Goal: Download file/media

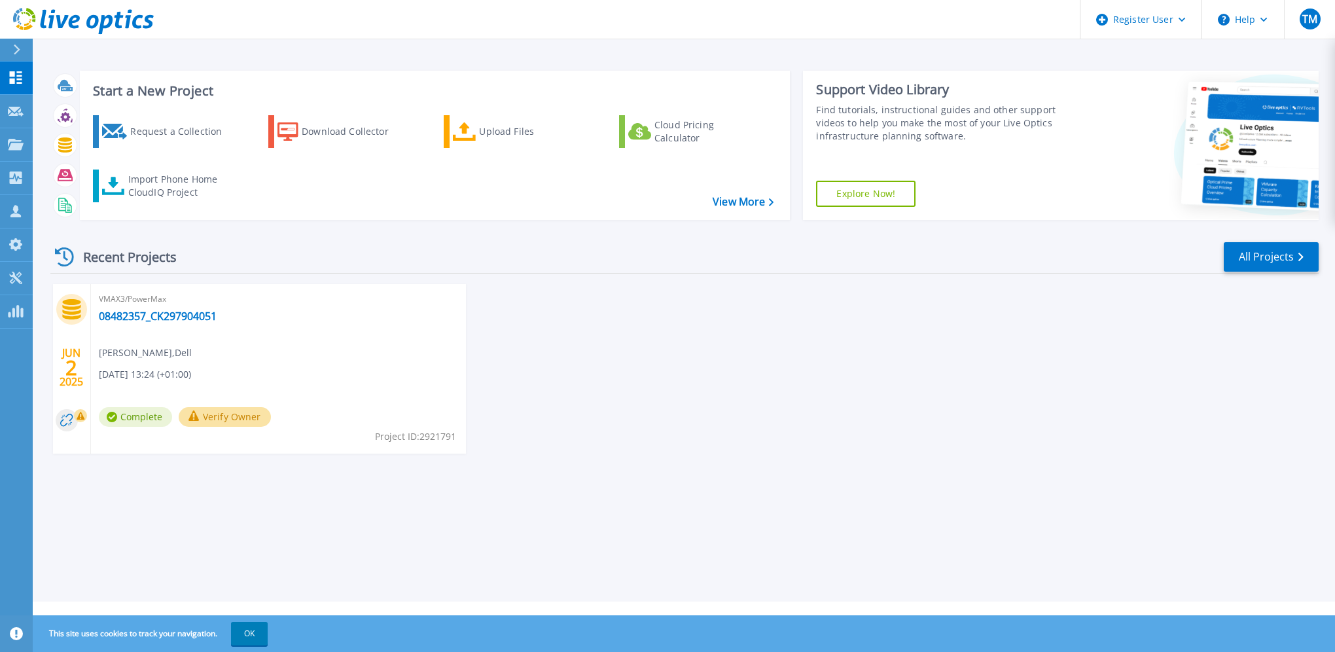
click at [678, 221] on div "Start a New Project Request a Collection Download Collector Upload Files Cloud …" at bounding box center [684, 145] width 1268 height 170
click at [20, 145] on icon at bounding box center [16, 144] width 16 height 11
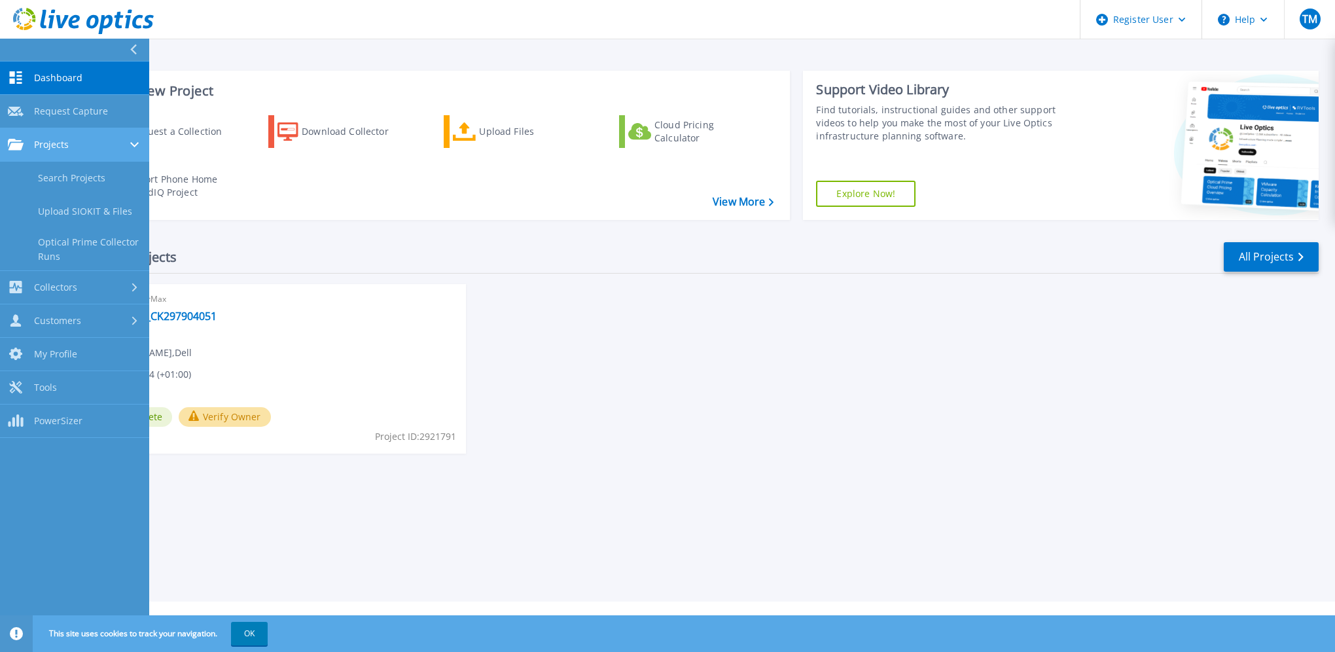
click at [43, 150] on link "Projects Projects" at bounding box center [74, 144] width 149 height 33
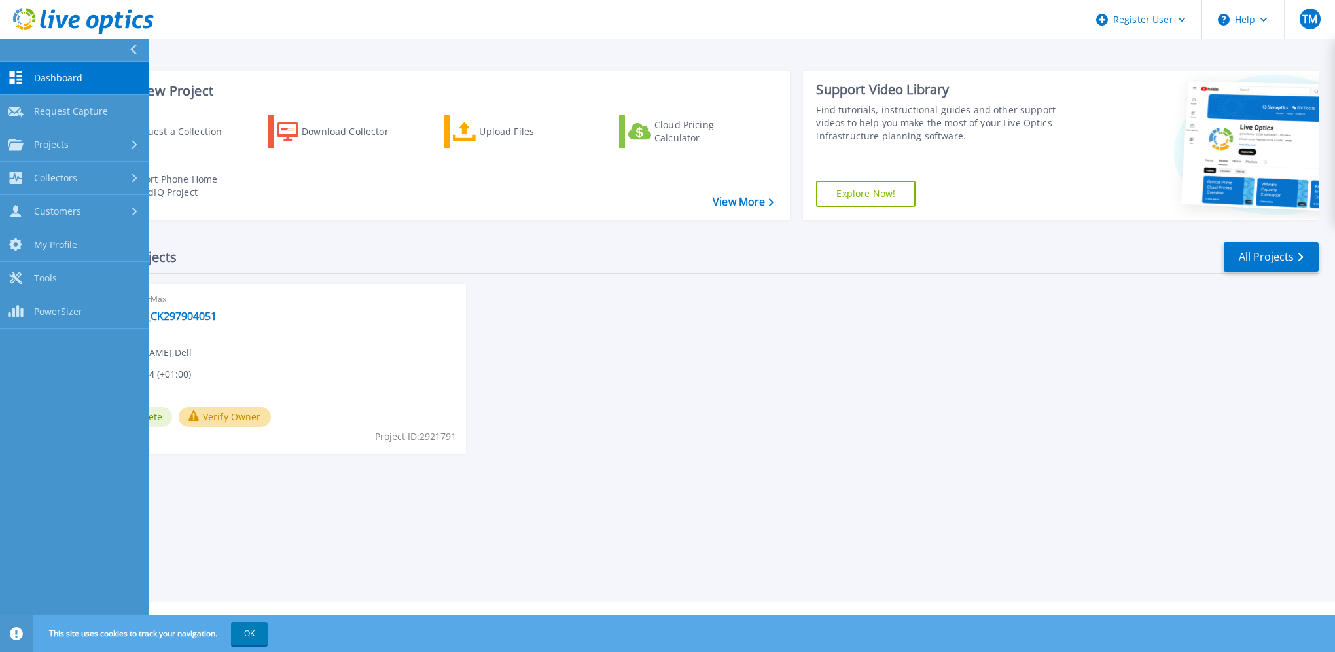
click at [741, 283] on div "Recent Projects All Projects [DATE] VMAX3/PowerMax 08482357_CK297904051 [PERSON…" at bounding box center [684, 360] width 1268 height 260
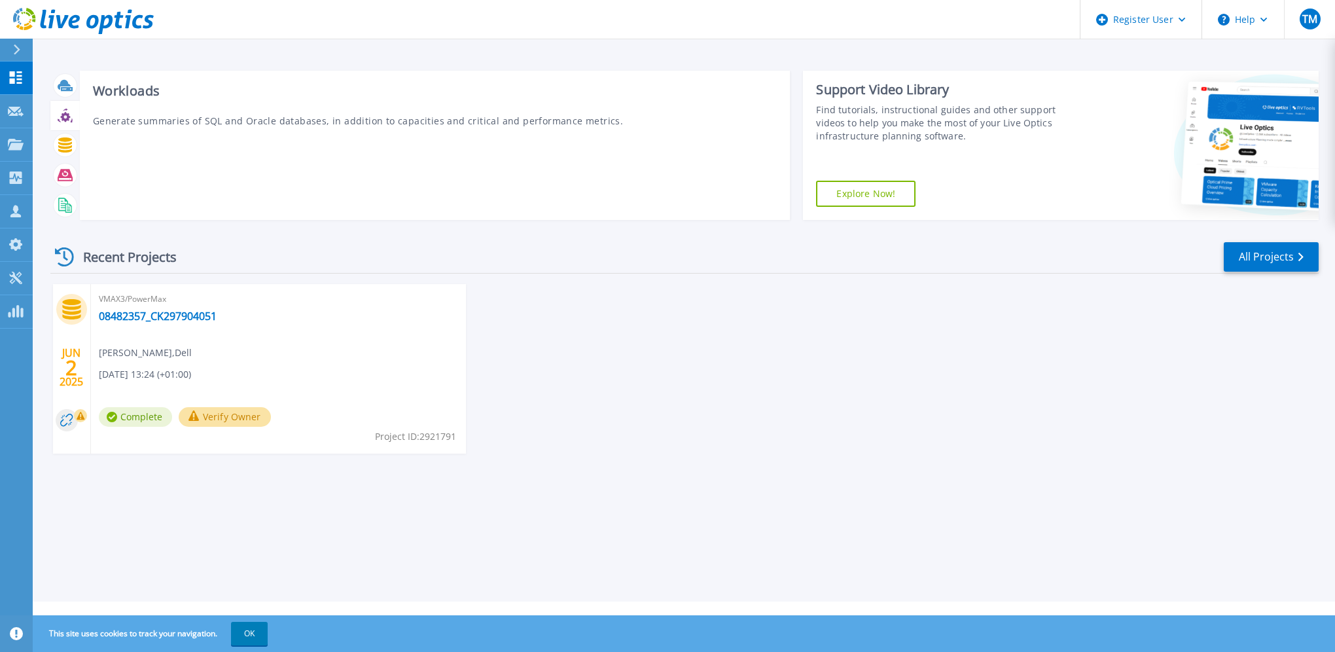
click at [65, 124] on div at bounding box center [65, 115] width 23 height 23
click at [65, 114] on icon at bounding box center [65, 117] width 10 height 10
click at [68, 116] on icon at bounding box center [65, 117] width 10 height 10
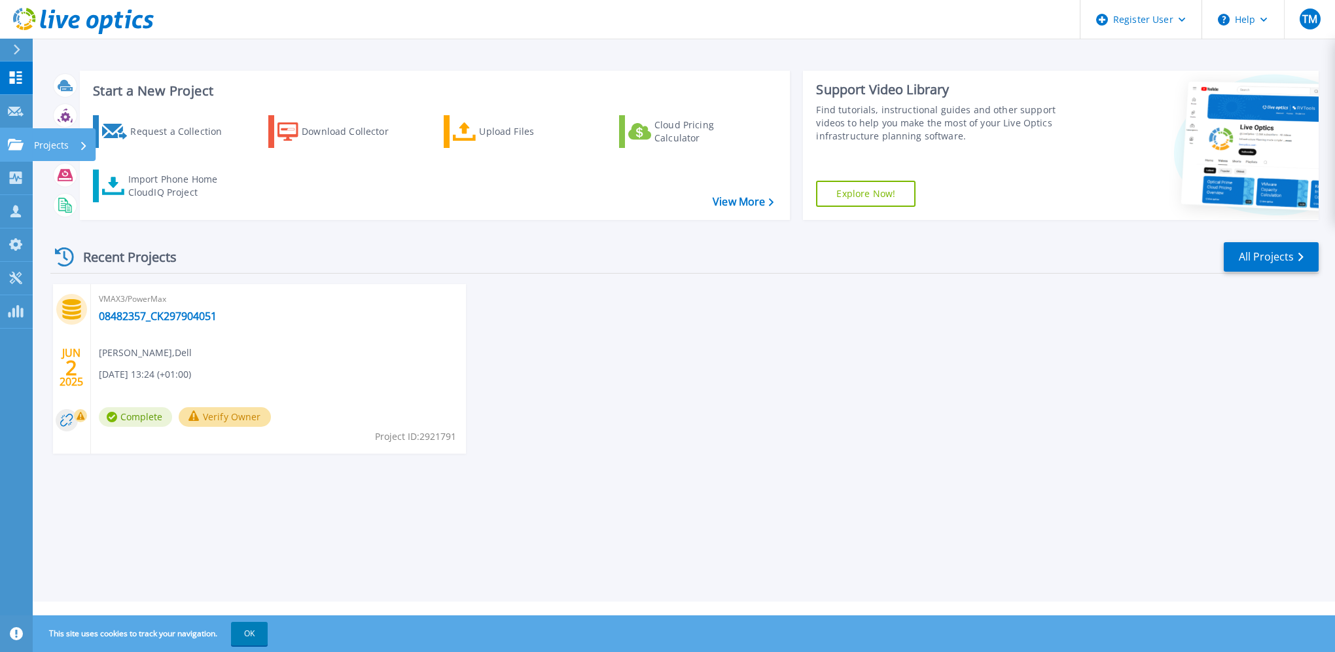
click at [24, 139] on div "Projects" at bounding box center [38, 145] width 61 height 12
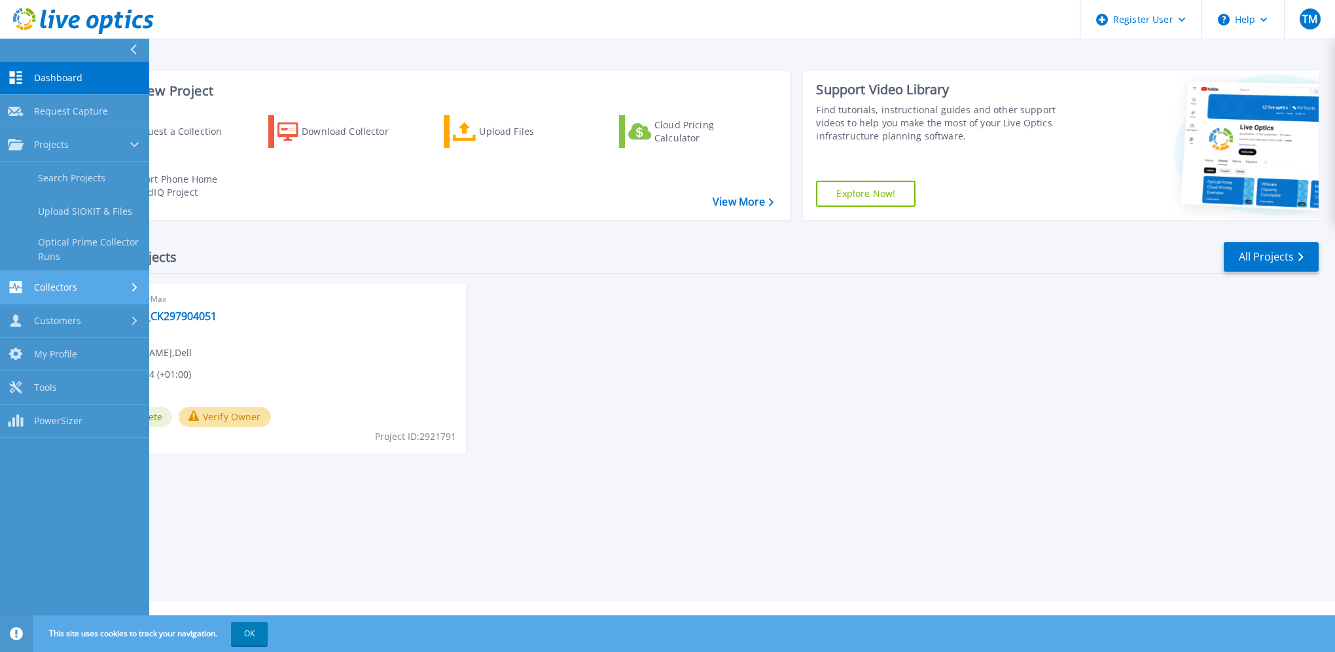
click at [59, 290] on span "Collectors" at bounding box center [55, 287] width 43 height 12
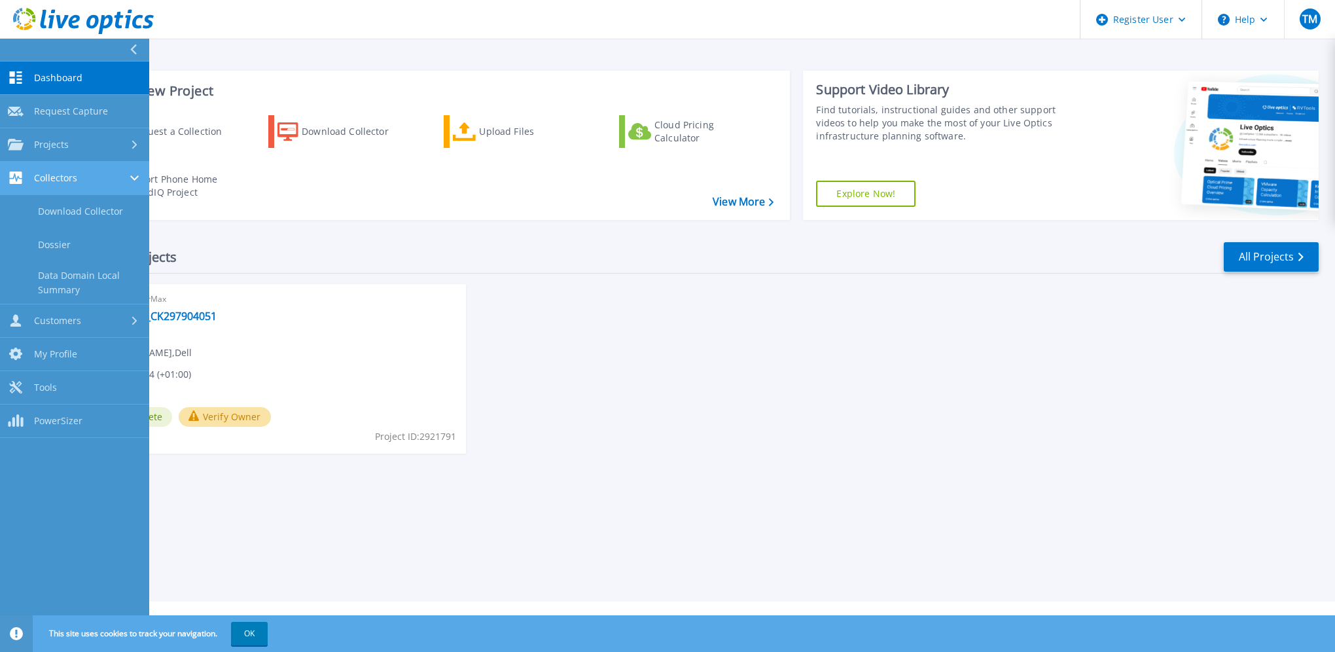
click at [80, 174] on div "Collectors" at bounding box center [74, 177] width 133 height 12
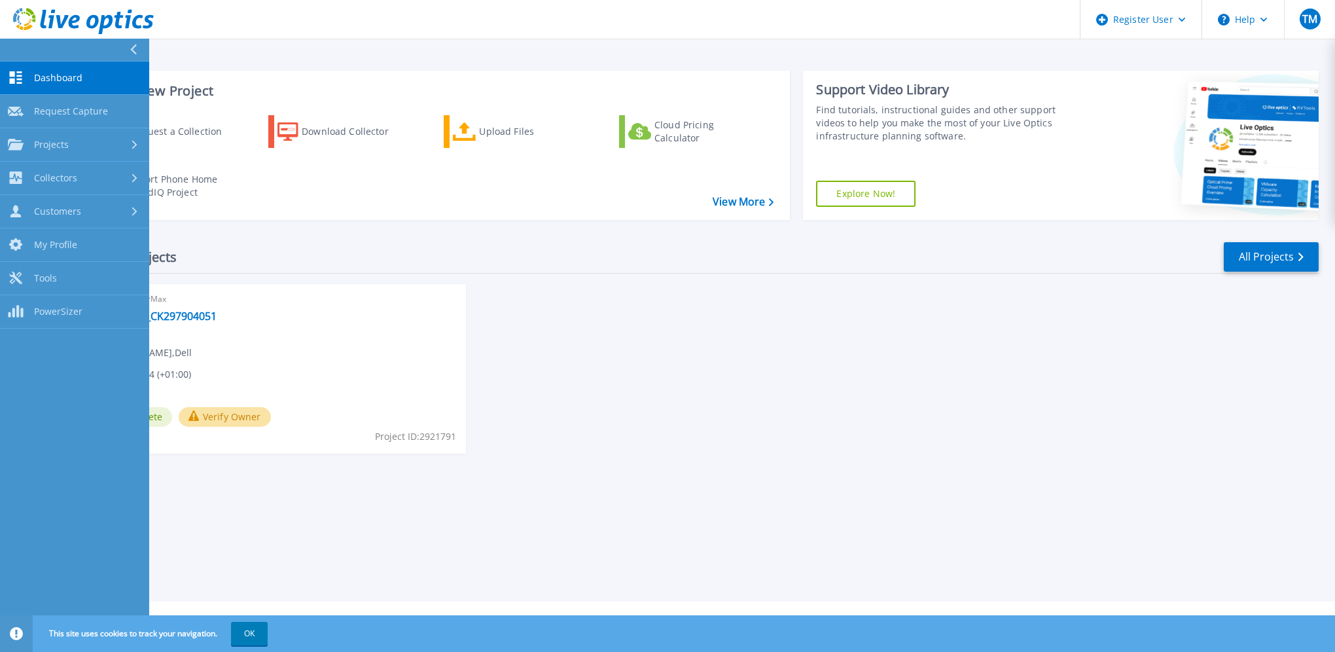
click at [74, 79] on span "Dashboard" at bounding box center [58, 78] width 48 height 12
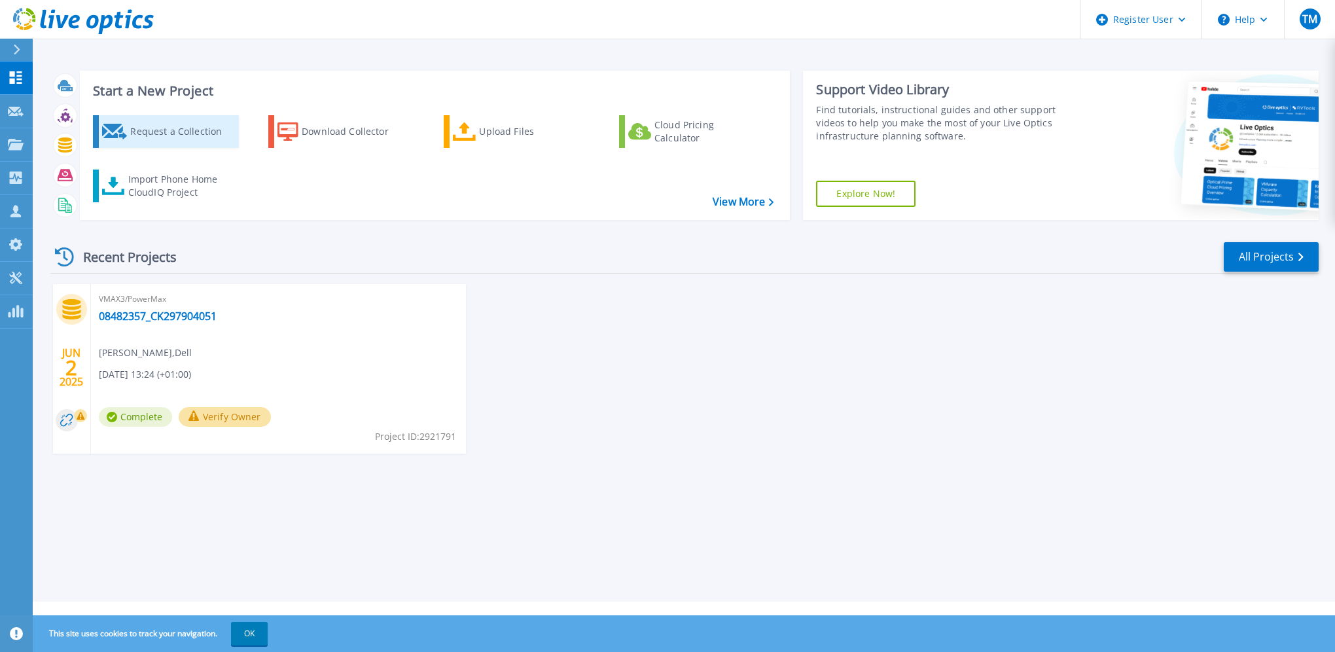
click at [190, 139] on div "Request a Collection" at bounding box center [182, 131] width 105 height 26
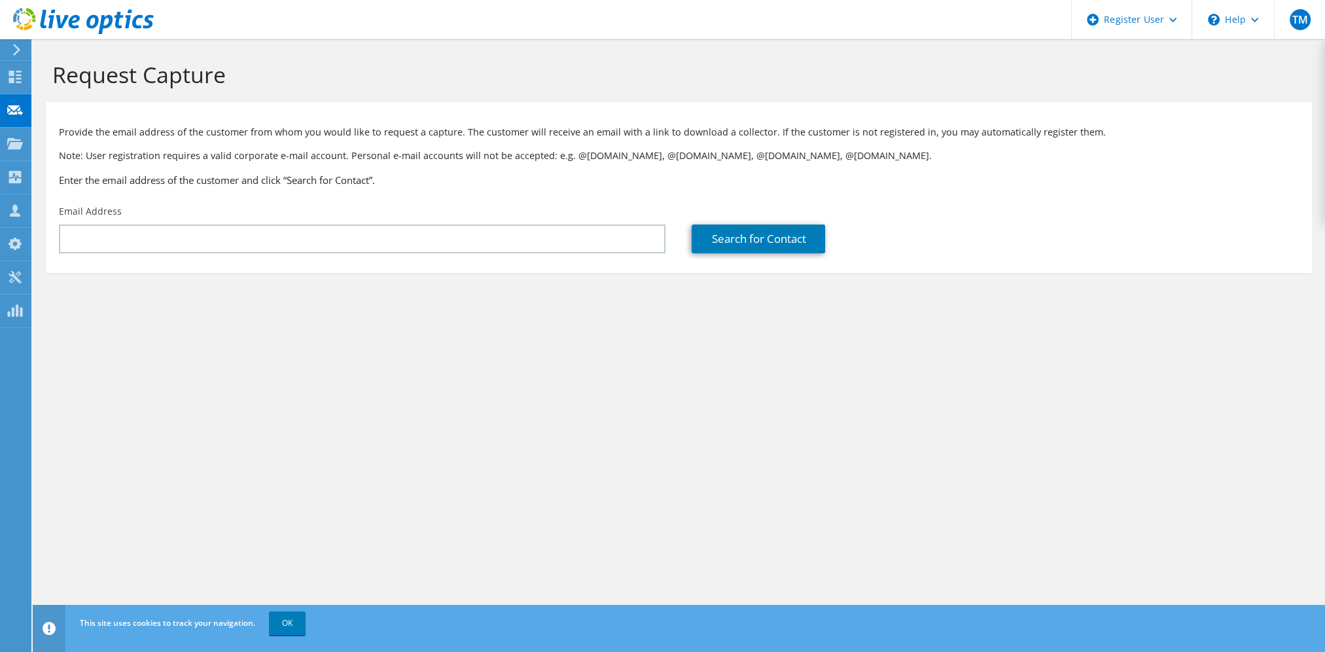
click at [13, 50] on icon at bounding box center [17, 50] width 10 height 12
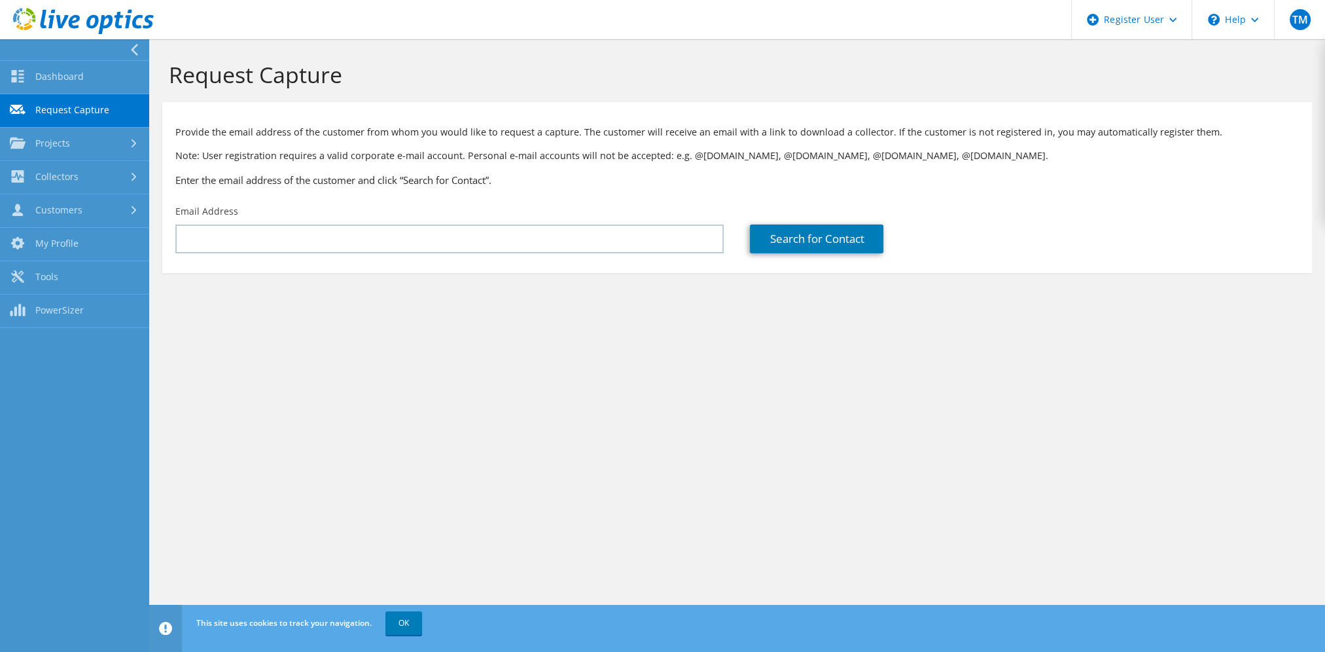
click at [42, 50] on div at bounding box center [71, 49] width 149 height 21
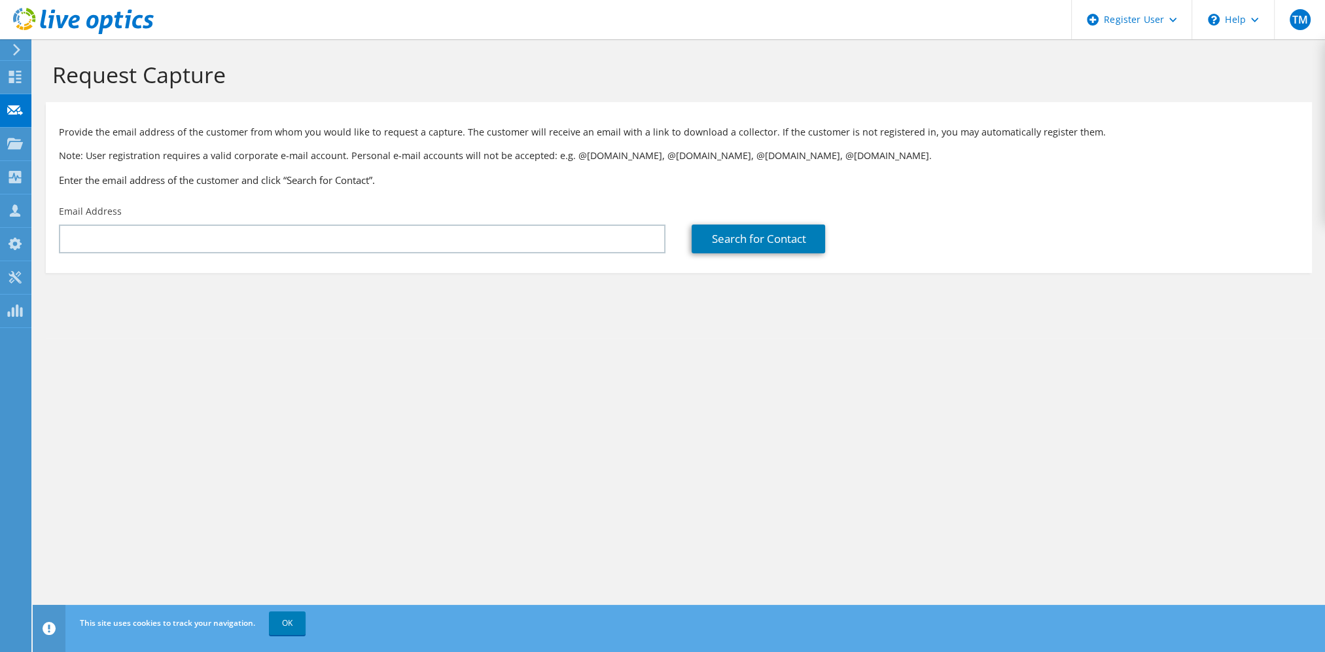
drag, startPoint x: 472, startPoint y: 60, endPoint x: 369, endPoint y: 65, distance: 102.9
click at [472, 60] on div "Request Capture" at bounding box center [678, 70] width 1279 height 63
click at [13, 54] on icon at bounding box center [17, 50] width 10 height 12
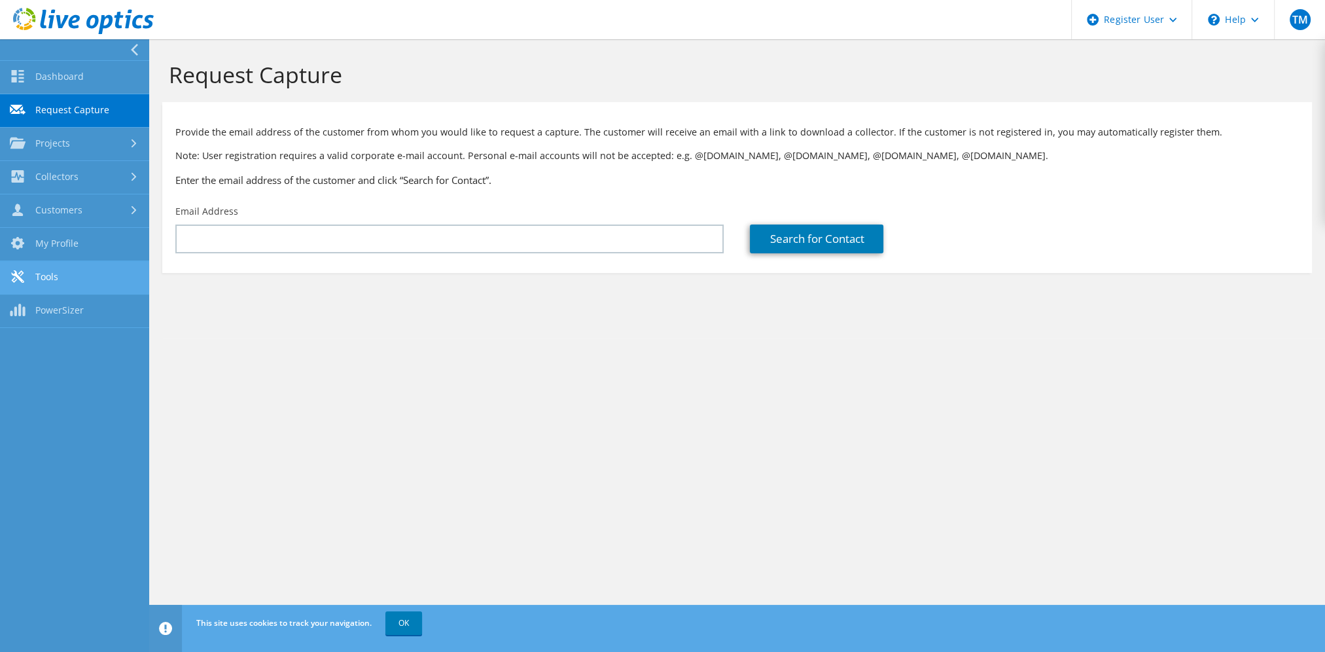
click at [92, 276] on link "Tools" at bounding box center [74, 277] width 149 height 33
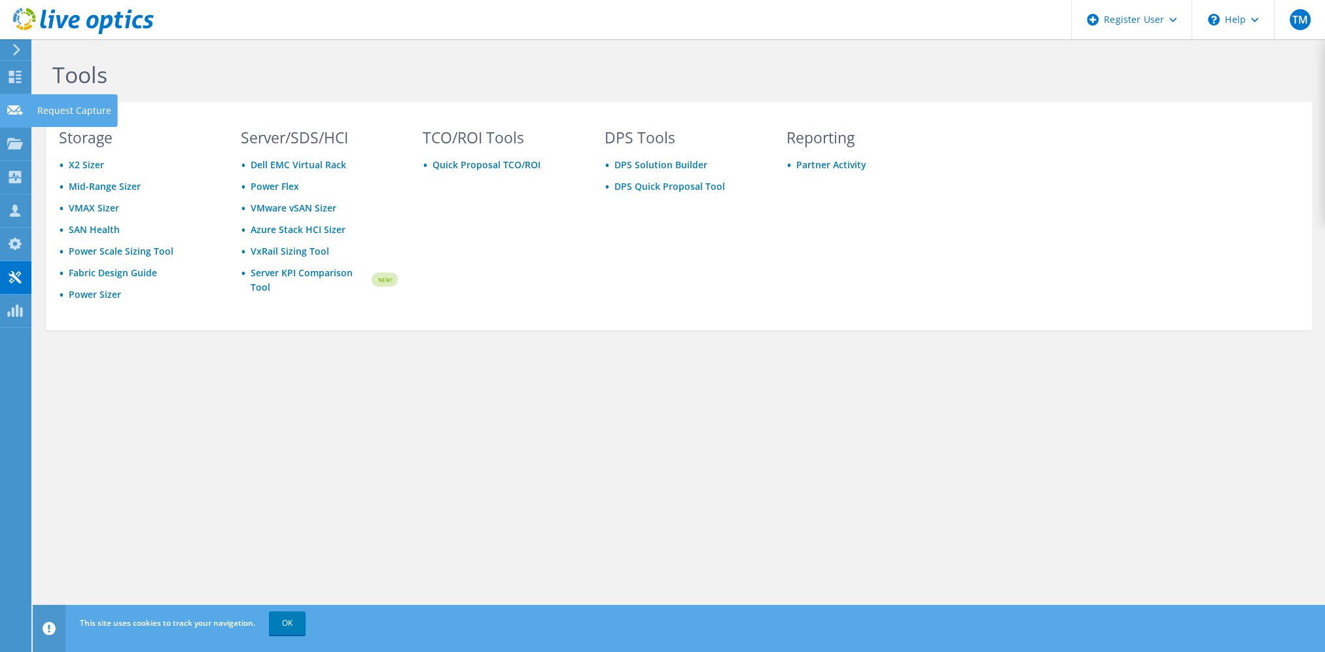
click at [22, 110] on icon at bounding box center [15, 110] width 16 height 12
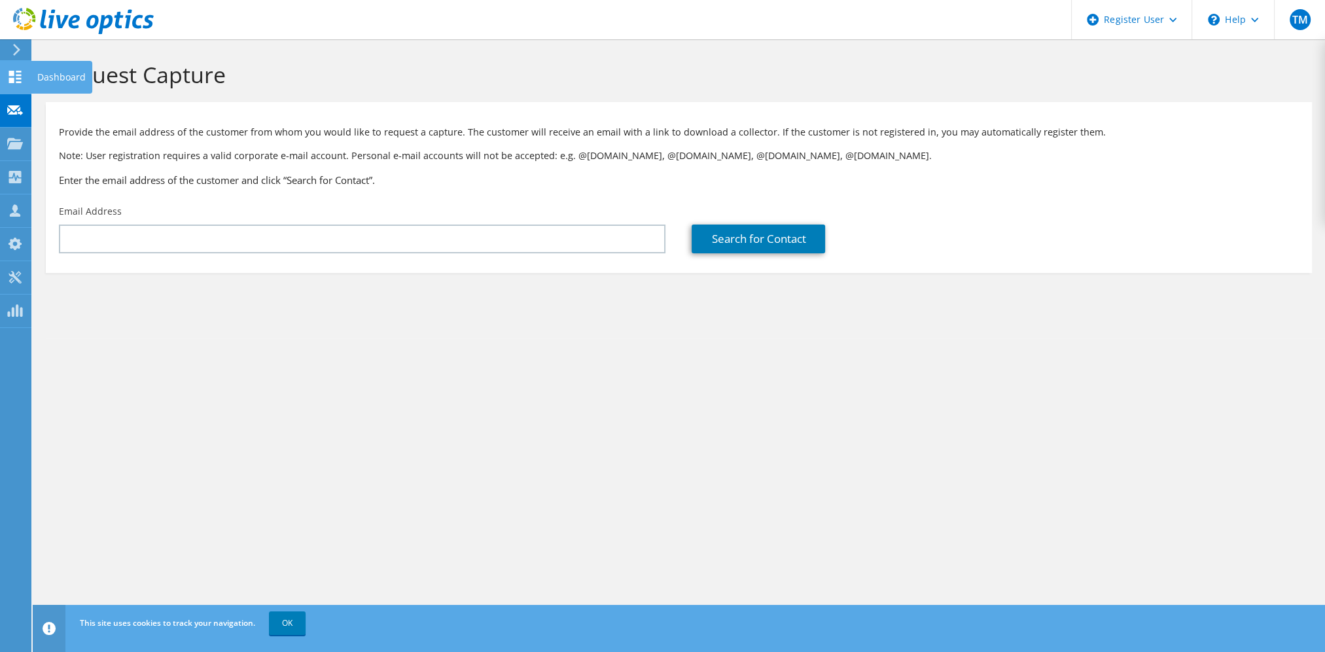
click at [16, 76] on icon at bounding box center [15, 77] width 16 height 12
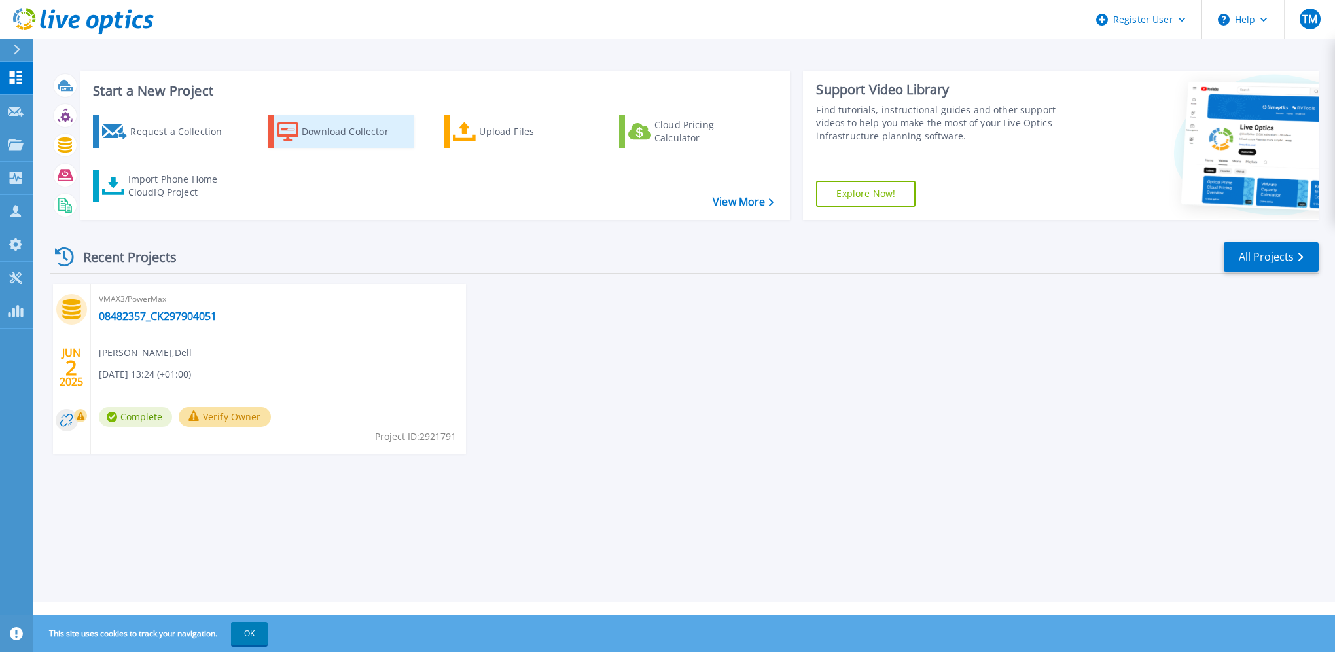
click at [323, 126] on div "Download Collector" at bounding box center [354, 131] width 105 height 26
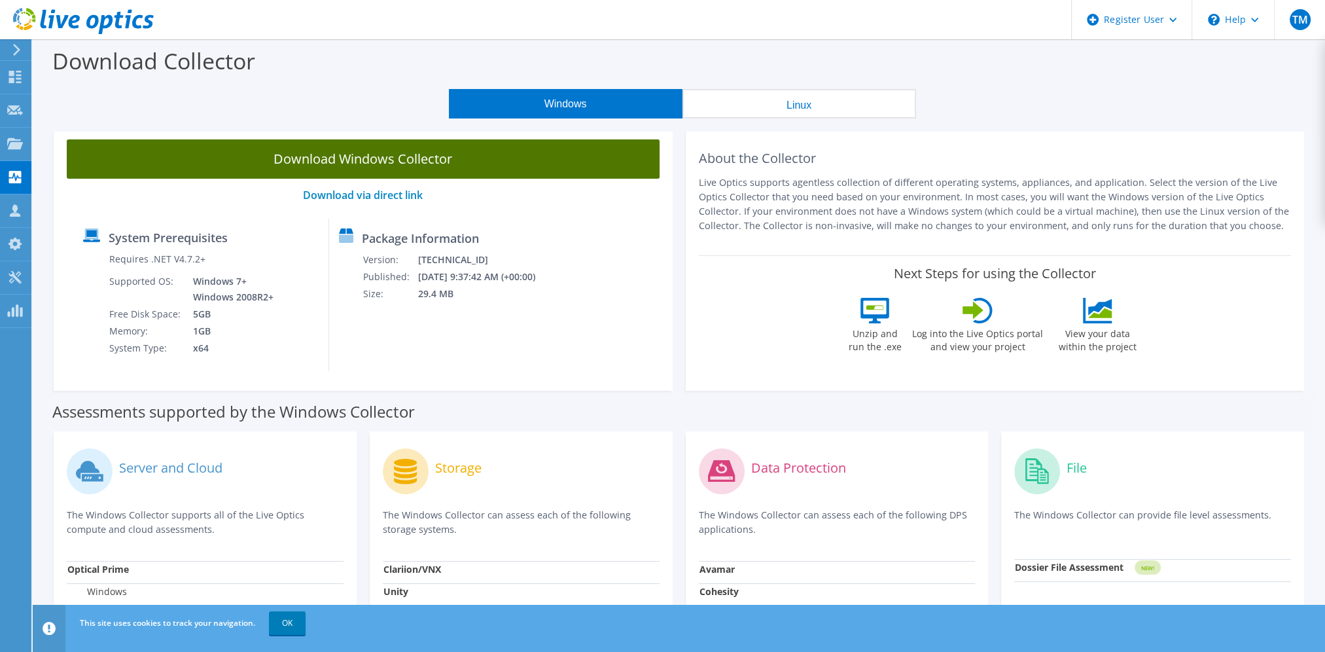
click at [339, 167] on link "Download Windows Collector" at bounding box center [363, 158] width 593 height 39
